Goal: Find specific page/section: Locate item on page

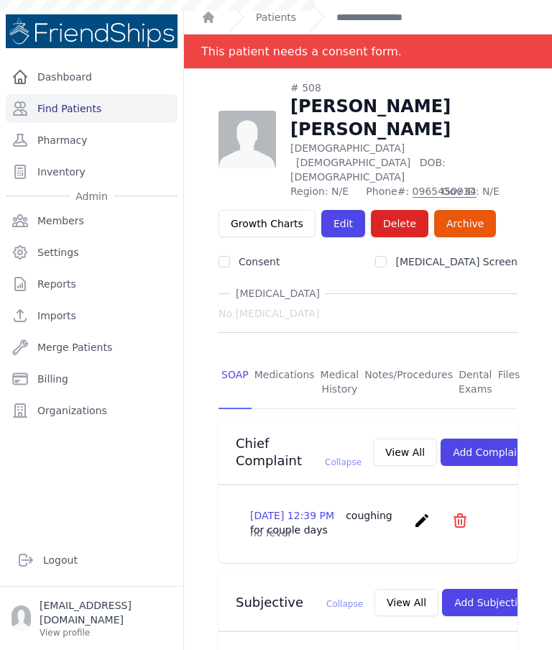
scroll to position [0, 119]
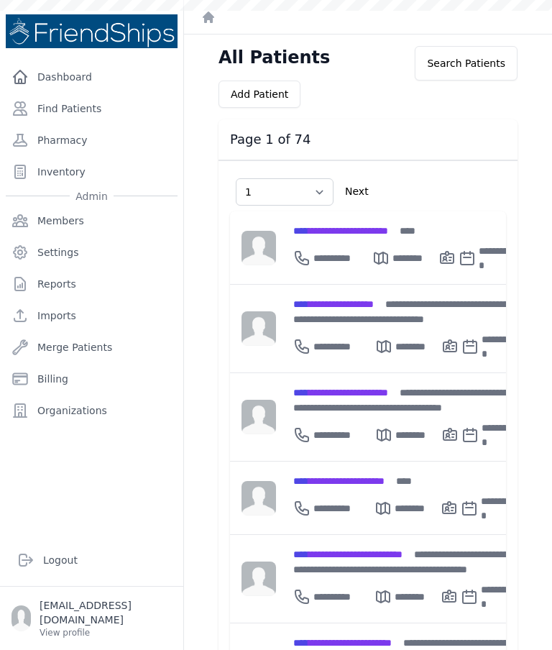
click at [73, 107] on link "Find Patients" at bounding box center [92, 108] width 172 height 29
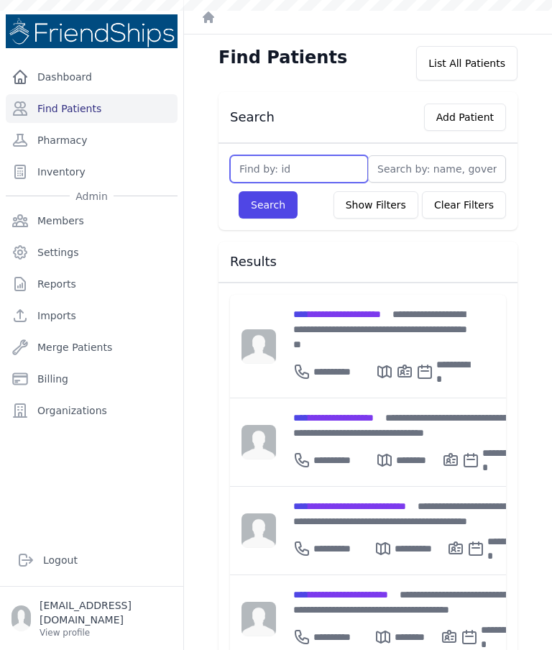
click at [334, 166] on input "text" at bounding box center [299, 168] width 138 height 27
type input "161"
click at [274, 201] on button "Search" at bounding box center [268, 204] width 59 height 27
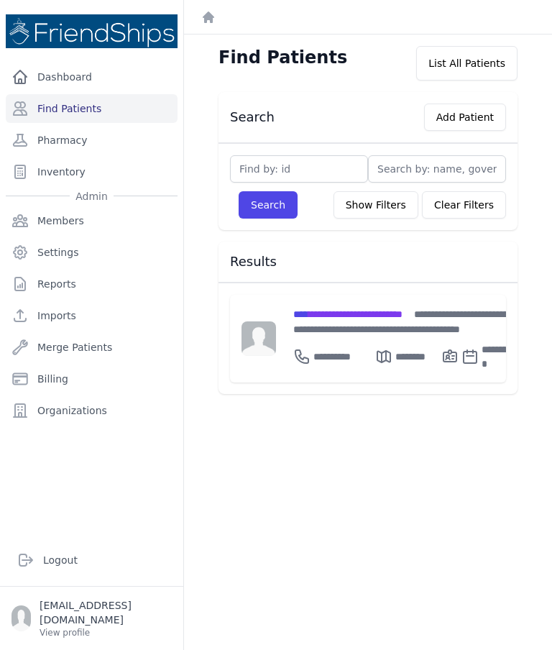
click at [383, 314] on span "**********" at bounding box center [347, 314] width 109 height 10
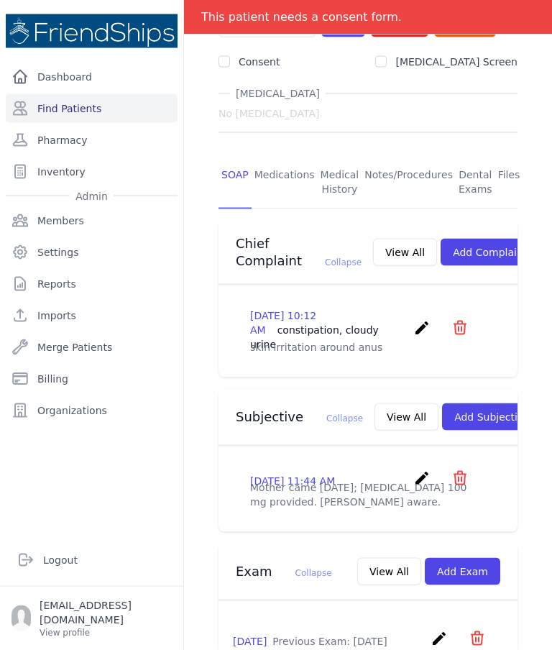
scroll to position [238, 0]
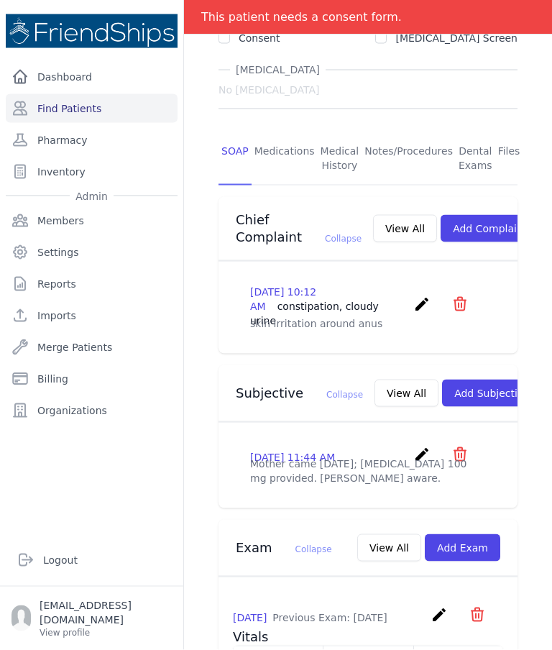
click at [377, 380] on button "View All" at bounding box center [407, 393] width 64 height 27
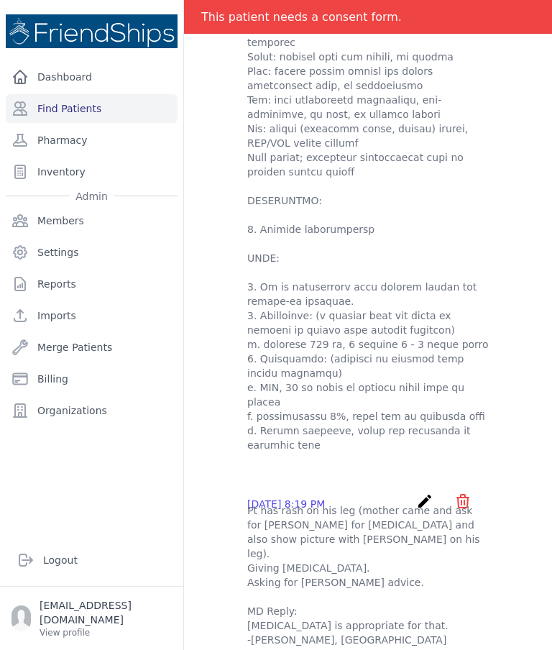
scroll to position [936, 0]
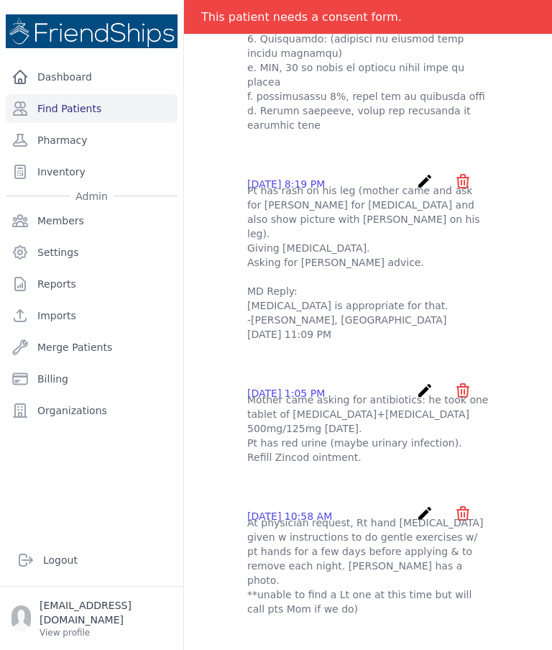
scroll to position [528, 0]
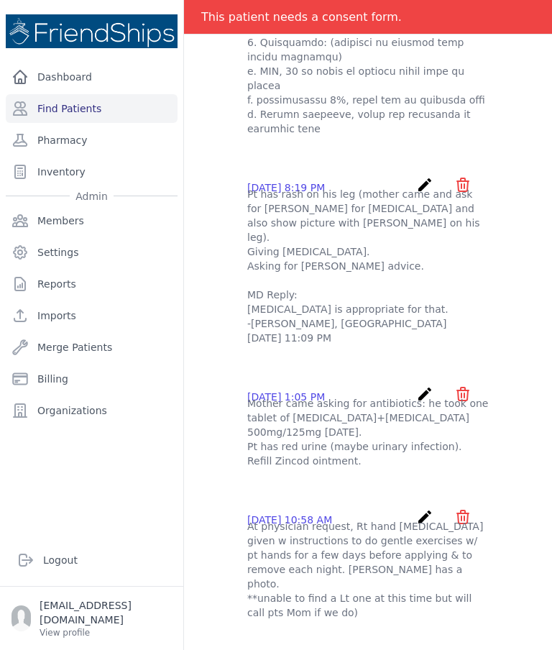
click at [486, 519] on p "At physician request, Rt hand [MEDICAL_DATA] given w instructions to do gentle …" at bounding box center [368, 569] width 242 height 101
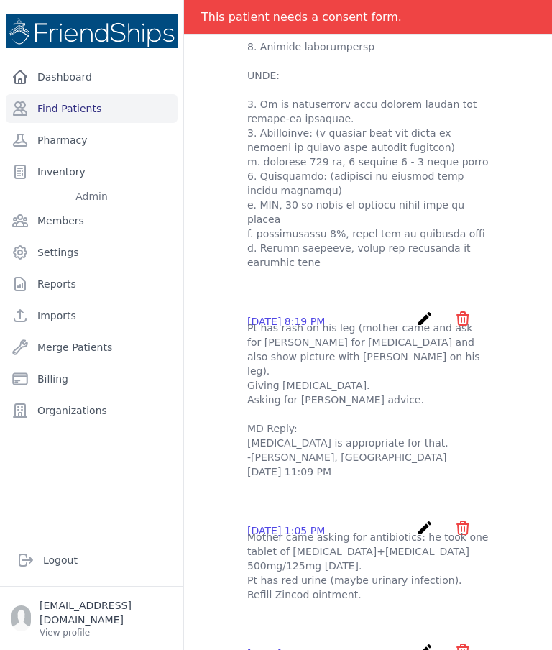
scroll to position [810, 0]
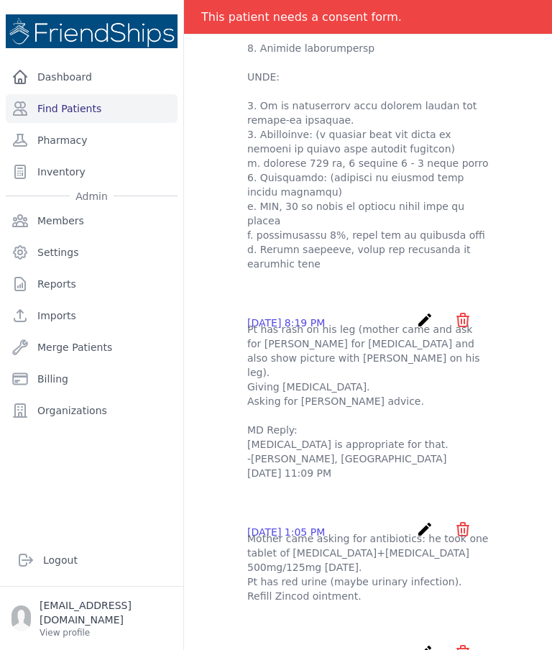
click at [332, 410] on ul "[DATE] 11:44 AM create ​ Delete subjective - Mother came [DATE]; [MEDICAL_DATA]…" at bounding box center [368, 130] width 276 height 2557
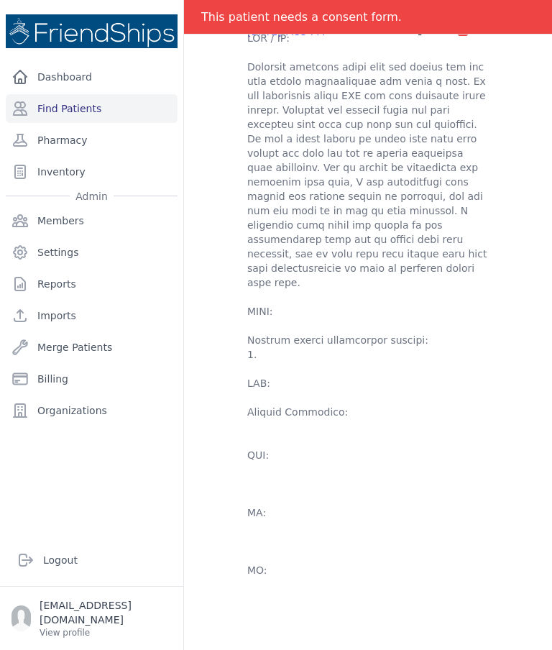
scroll to position [0, 0]
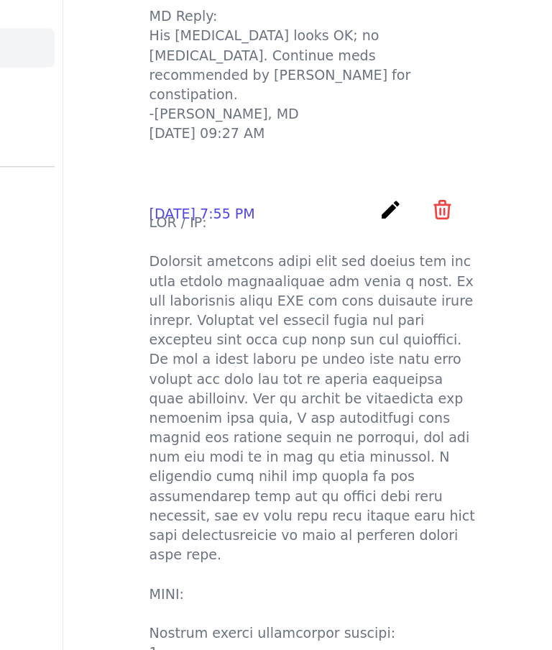
scroll to position [329, 0]
